Goal: Entertainment & Leisure: Consume media (video, audio)

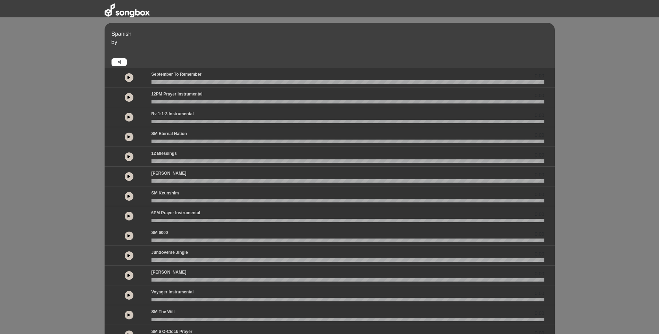
click at [130, 116] on icon at bounding box center [129, 116] width 3 height 3
click at [129, 196] on icon at bounding box center [129, 196] width 3 height 3
click at [130, 196] on icon at bounding box center [129, 196] width 2 height 3
click at [130, 196] on icon at bounding box center [129, 196] width 3 height 3
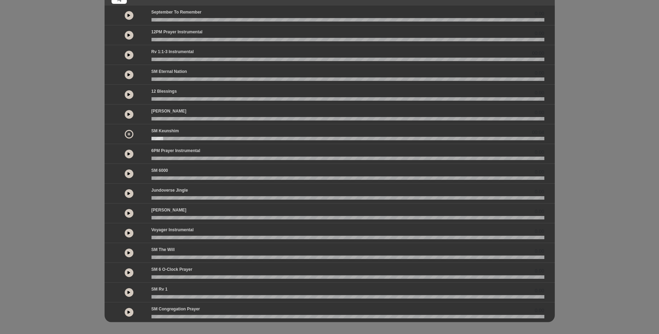
scroll to position [67, 0]
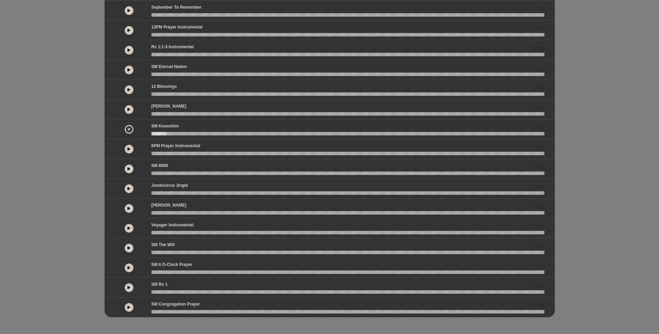
click at [127, 210] on button at bounding box center [129, 208] width 9 height 9
click at [154, 213] on wave at bounding box center [347, 212] width 393 height 3
click at [129, 208] on icon at bounding box center [129, 208] width 2 height 3
click at [152, 214] on wave at bounding box center [347, 212] width 393 height 3
